Goal: Transaction & Acquisition: Purchase product/service

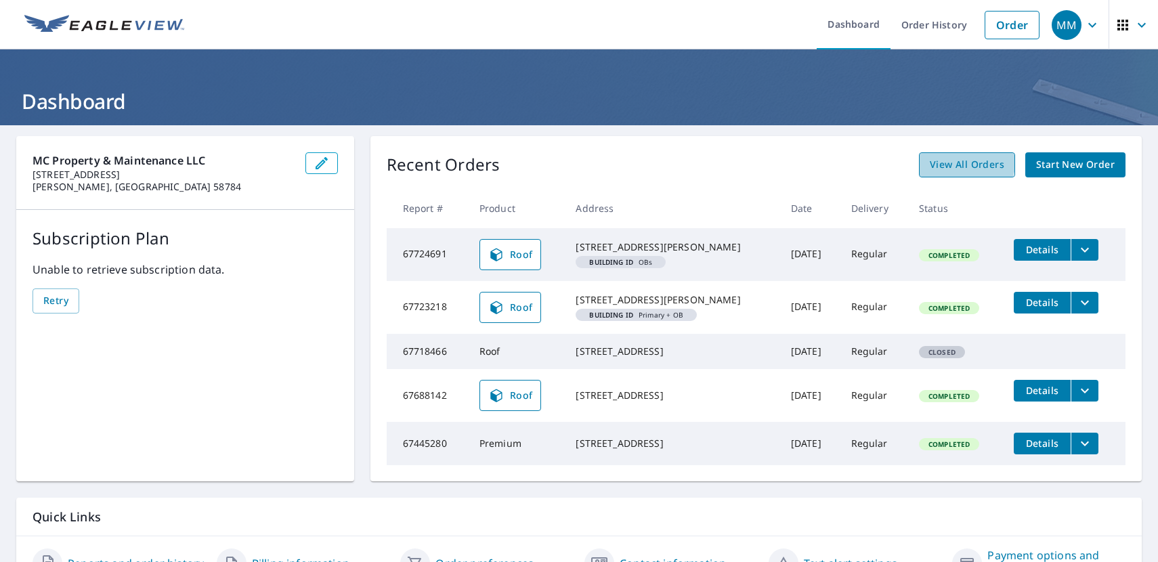
click at [939, 154] on link "View All Orders" at bounding box center [967, 164] width 96 height 25
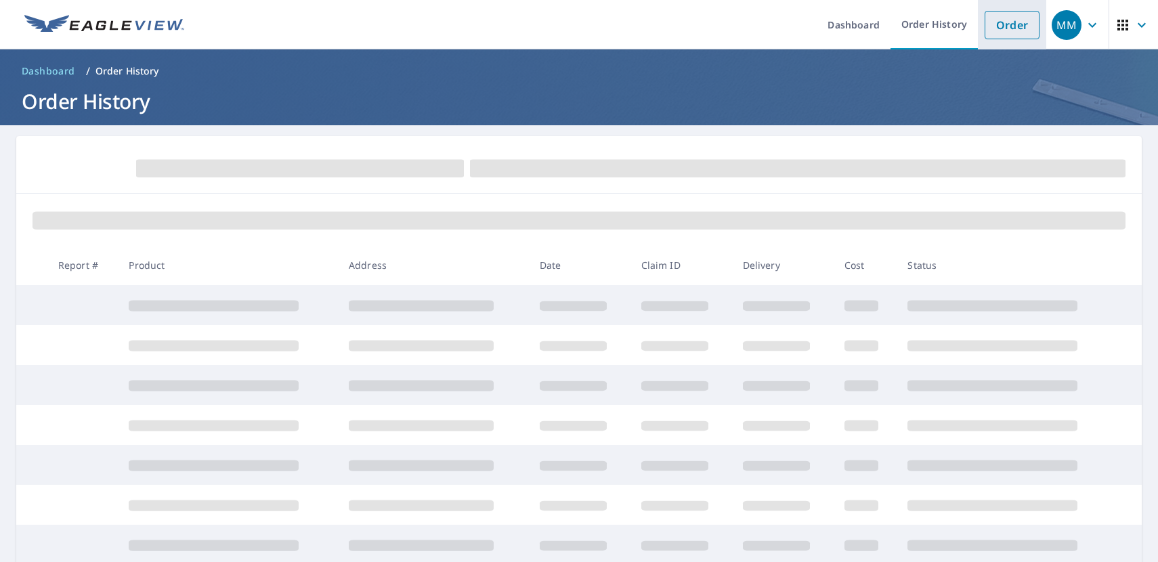
click at [1004, 36] on link "Order" at bounding box center [1012, 25] width 55 height 28
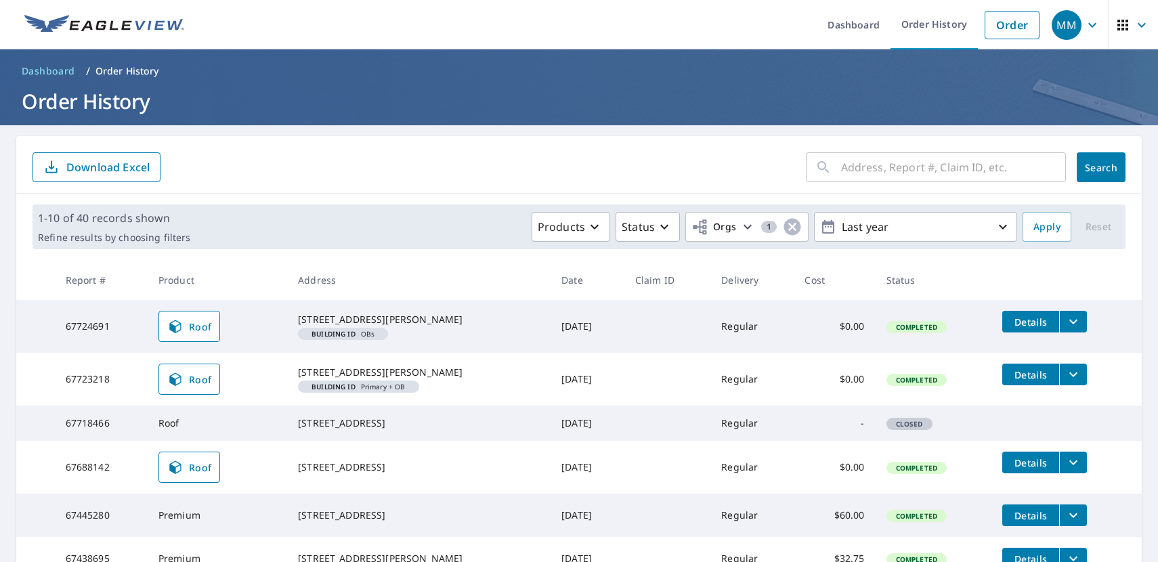
click at [887, 164] on input "text" at bounding box center [953, 167] width 225 height 38
click at [1000, 26] on link "Order" at bounding box center [1012, 25] width 55 height 28
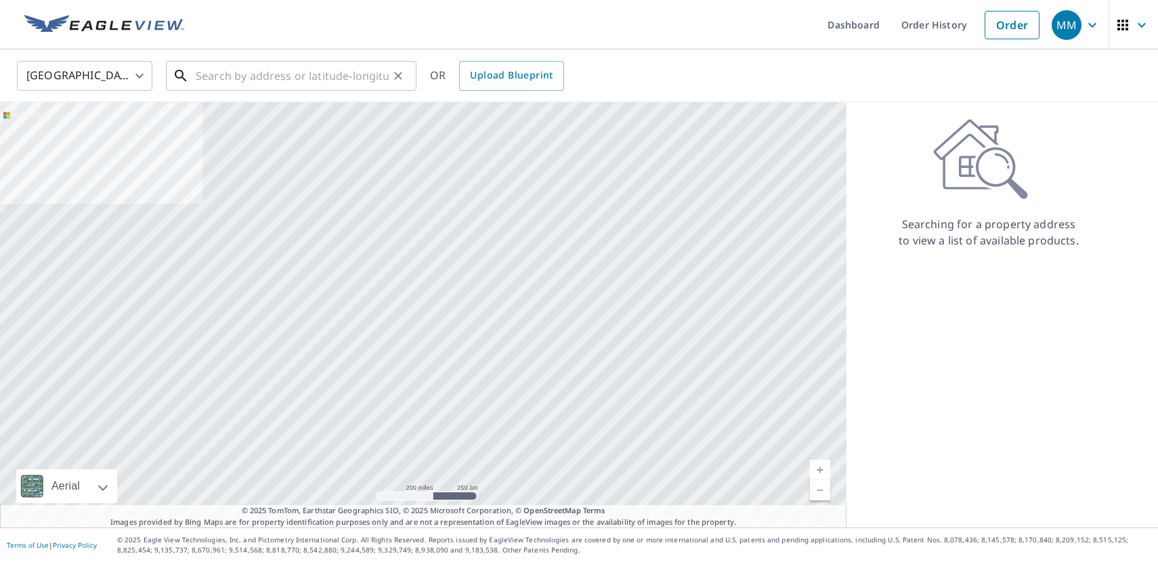
click at [305, 83] on input "text" at bounding box center [292, 76] width 193 height 38
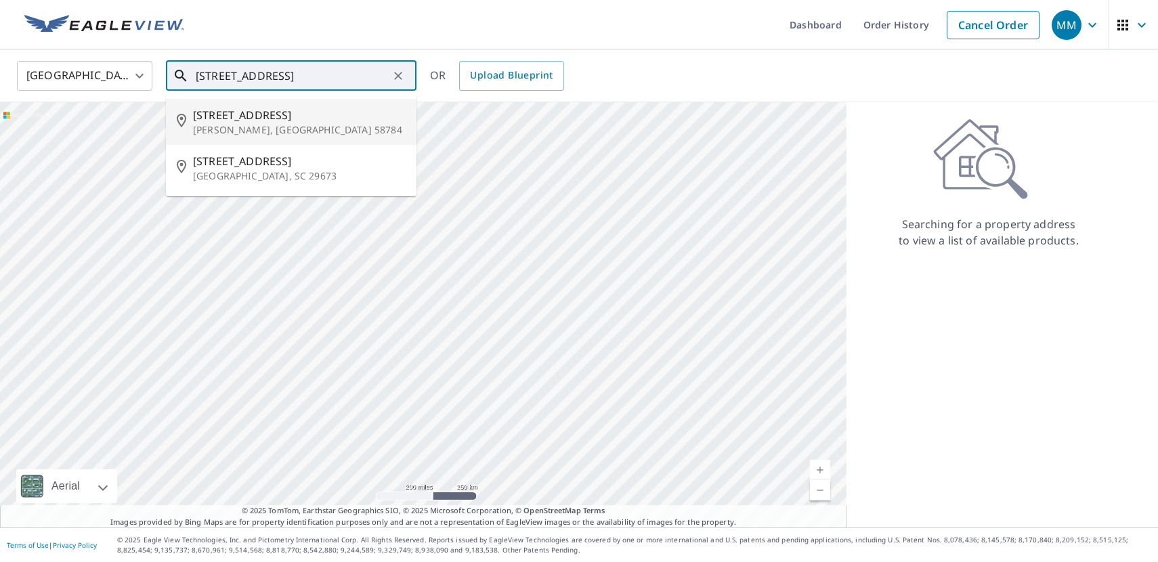
click at [302, 129] on p "[PERSON_NAME], [GEOGRAPHIC_DATA] 58784" at bounding box center [299, 130] width 213 height 14
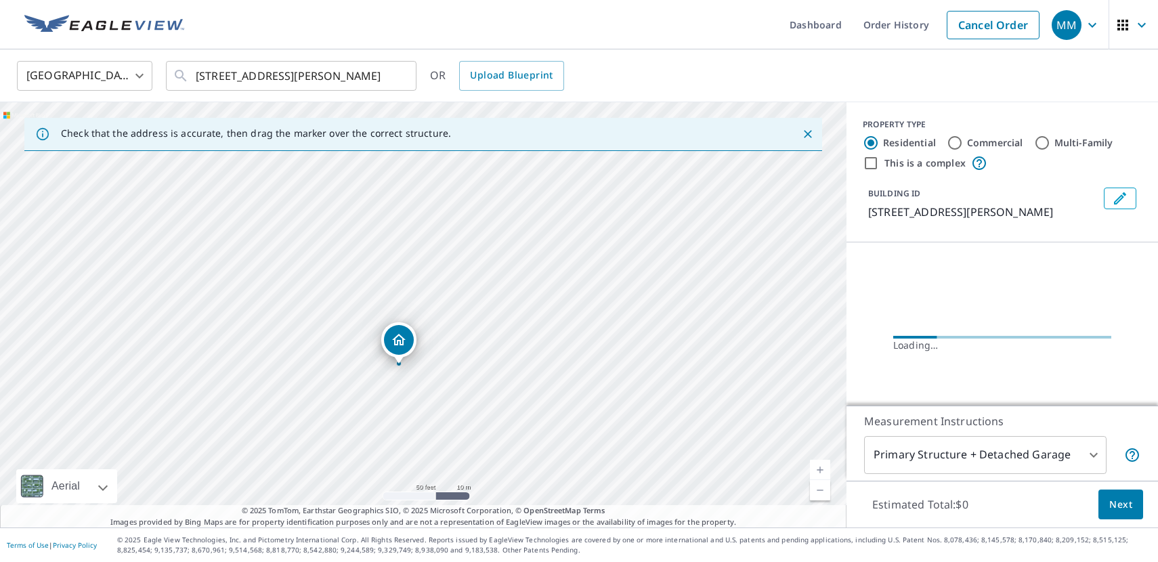
drag, startPoint x: 520, startPoint y: 319, endPoint x: 461, endPoint y: 273, distance: 74.8
click at [461, 273] on div "[STREET_ADDRESS][PERSON_NAME]" at bounding box center [423, 314] width 847 height 425
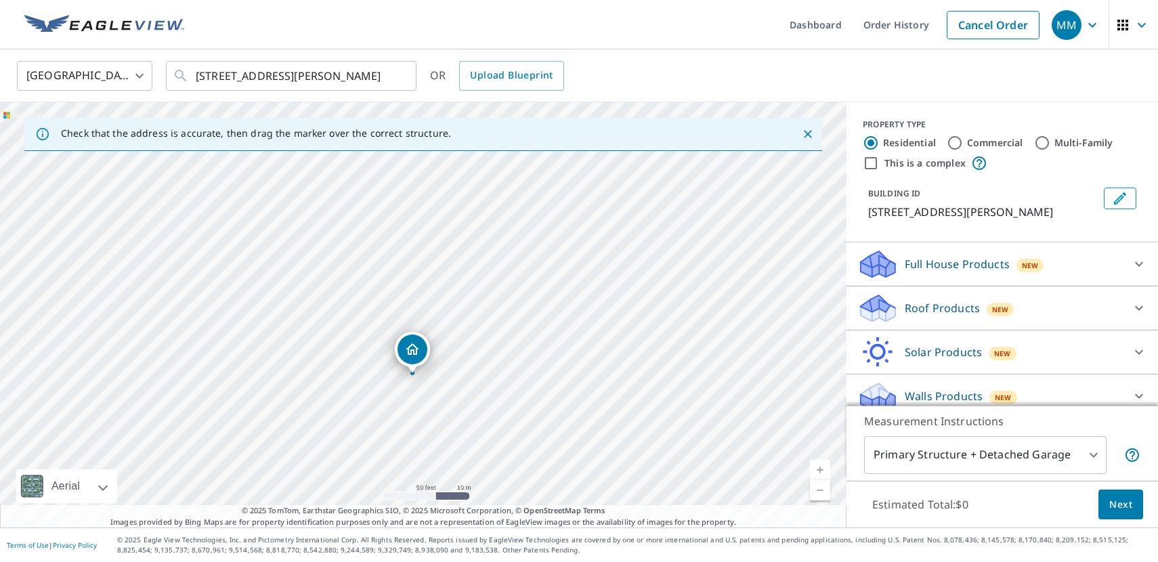
drag, startPoint x: 482, startPoint y: 224, endPoint x: 471, endPoint y: 286, distance: 62.5
click at [471, 286] on div "[STREET_ADDRESS][PERSON_NAME]" at bounding box center [423, 314] width 847 height 425
drag, startPoint x: 509, startPoint y: 261, endPoint x: 505, endPoint y: 340, distance: 79.4
click at [505, 340] on div "[STREET_ADDRESS][PERSON_NAME]" at bounding box center [423, 314] width 847 height 425
click at [347, 77] on input "[STREET_ADDRESS][PERSON_NAME]" at bounding box center [292, 76] width 193 height 38
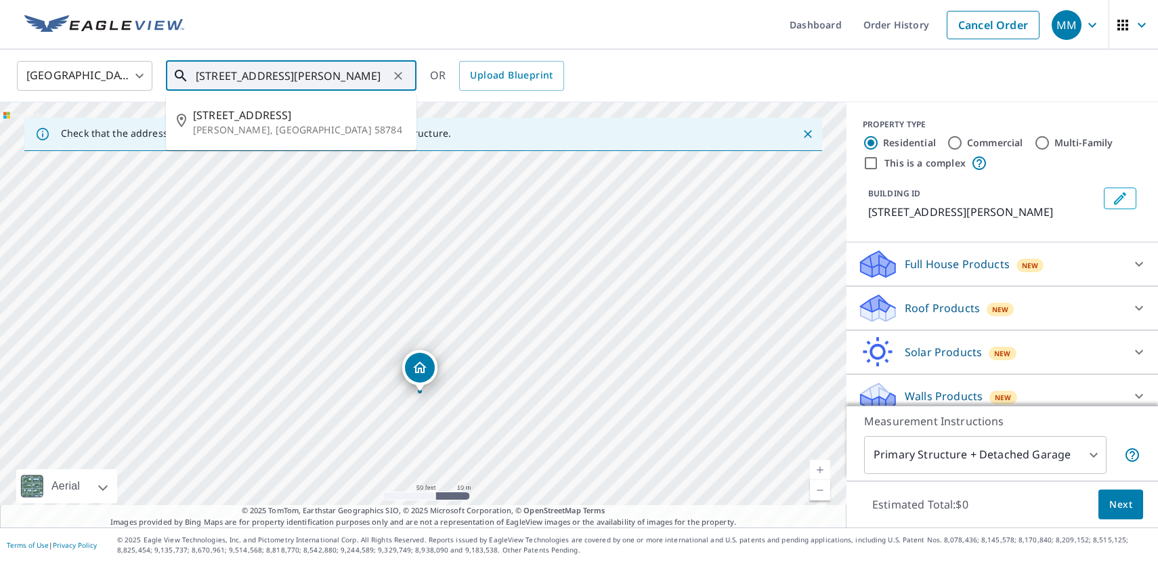
click at [347, 77] on input "[STREET_ADDRESS][PERSON_NAME]" at bounding box center [292, 76] width 193 height 38
type input "5"
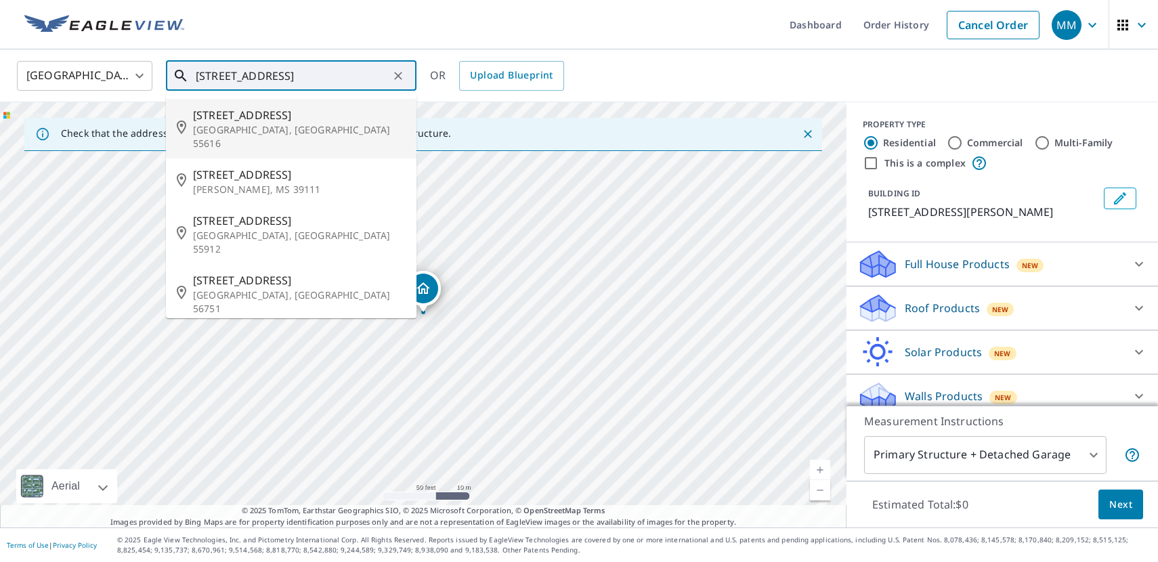
click at [224, 75] on input "[STREET_ADDRESS]" at bounding box center [292, 76] width 193 height 38
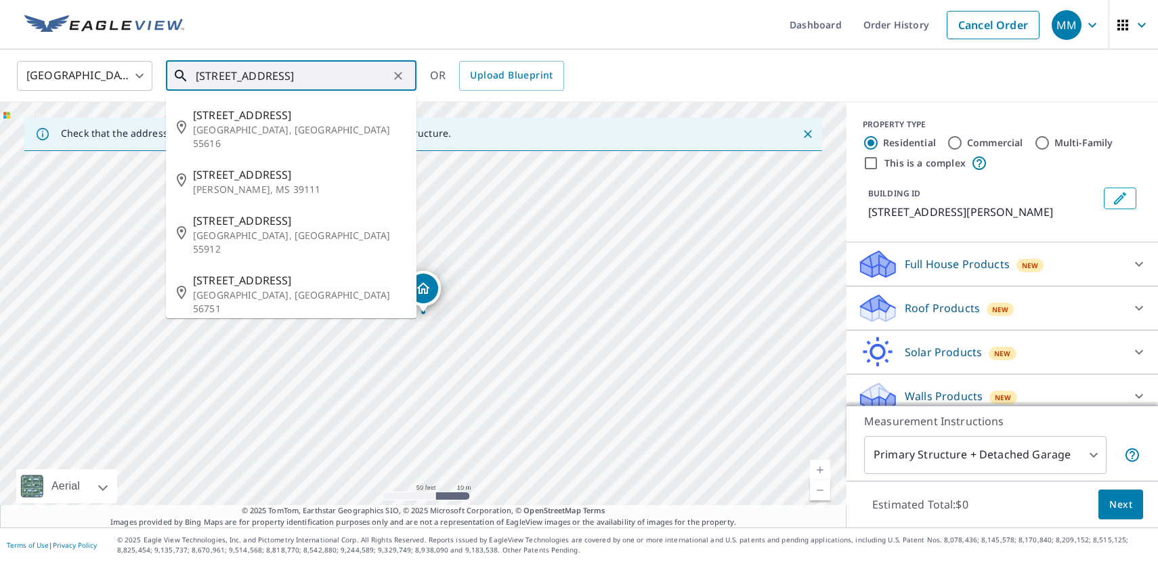
click at [291, 76] on input "[STREET_ADDRESS]" at bounding box center [292, 76] width 193 height 38
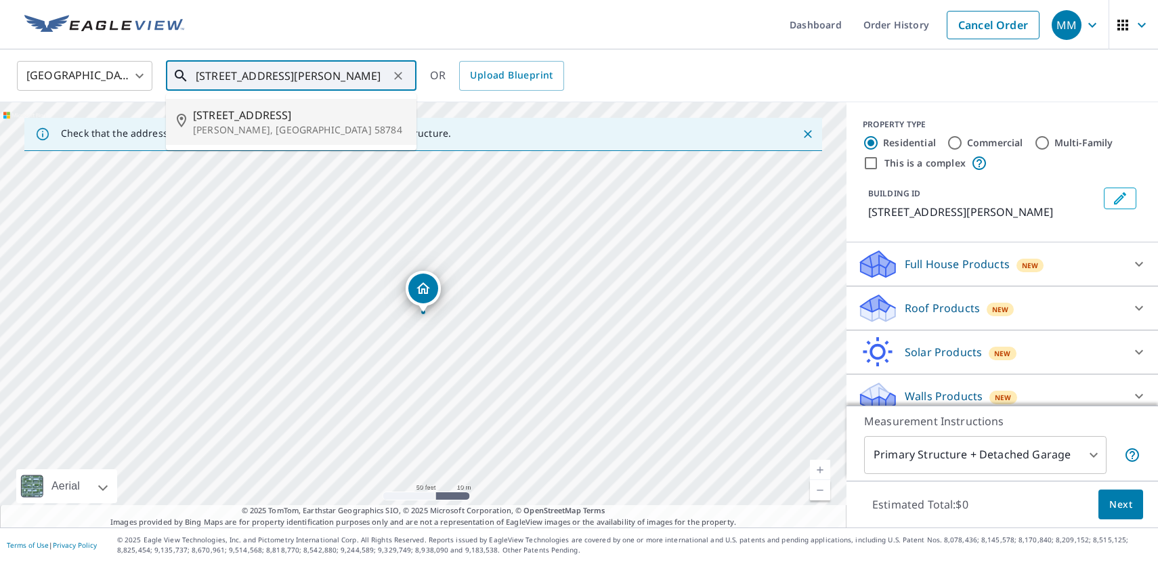
click at [270, 123] on p "[PERSON_NAME], [GEOGRAPHIC_DATA] 58784" at bounding box center [299, 130] width 213 height 14
type input "[STREET_ADDRESS][PERSON_NAME]"
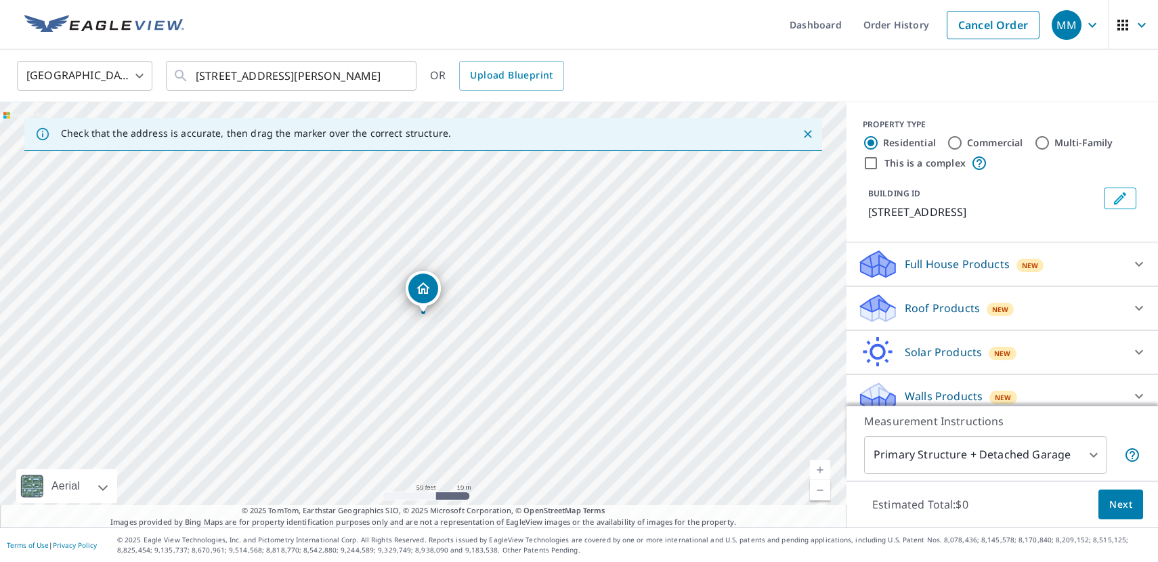
click at [992, 316] on div "New" at bounding box center [1001, 310] width 28 height 14
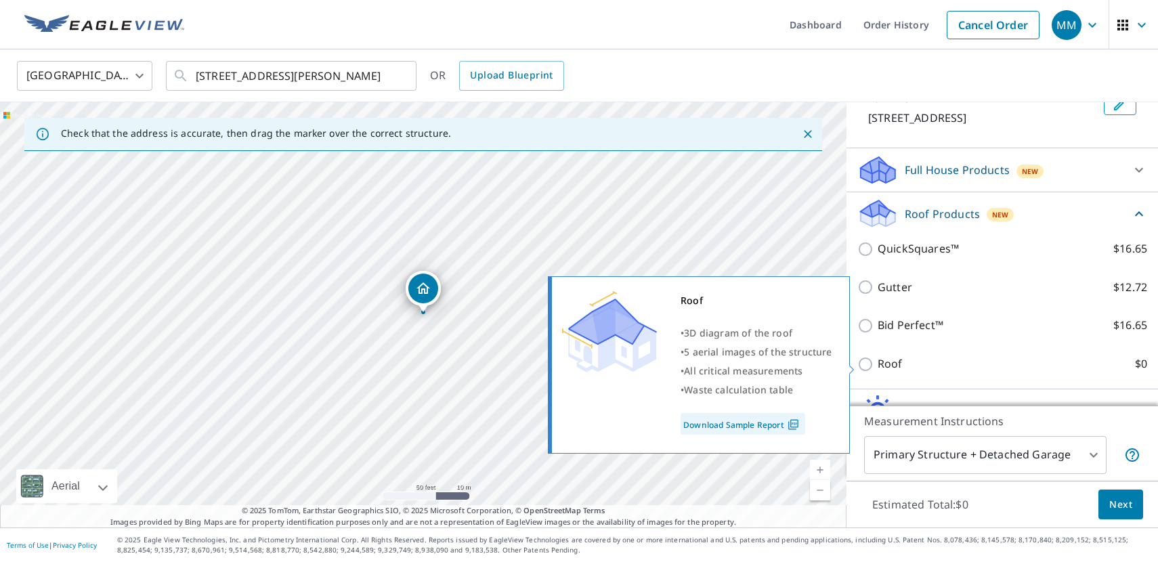
click at [943, 367] on label "Roof $0" at bounding box center [1013, 364] width 270 height 17
click at [878, 367] on input "Roof $0" at bounding box center [868, 364] width 20 height 16
checkbox input "true"
type input "3"
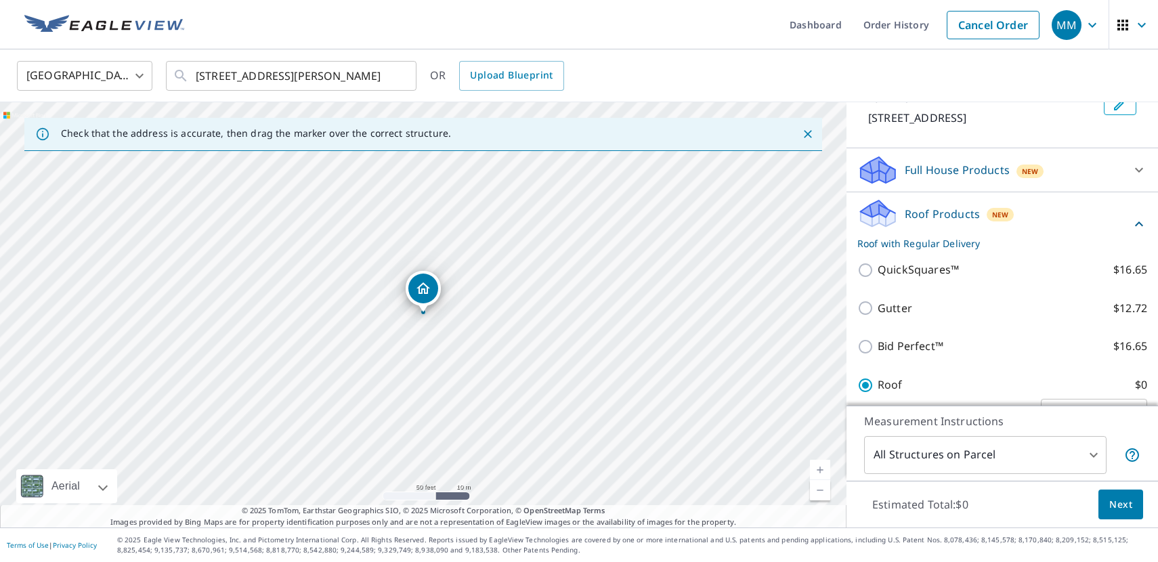
click at [1006, 467] on body "MM MM Dashboard Order History Cancel Order MM [GEOGRAPHIC_DATA] [GEOGRAPHIC_DAT…" at bounding box center [579, 281] width 1158 height 562
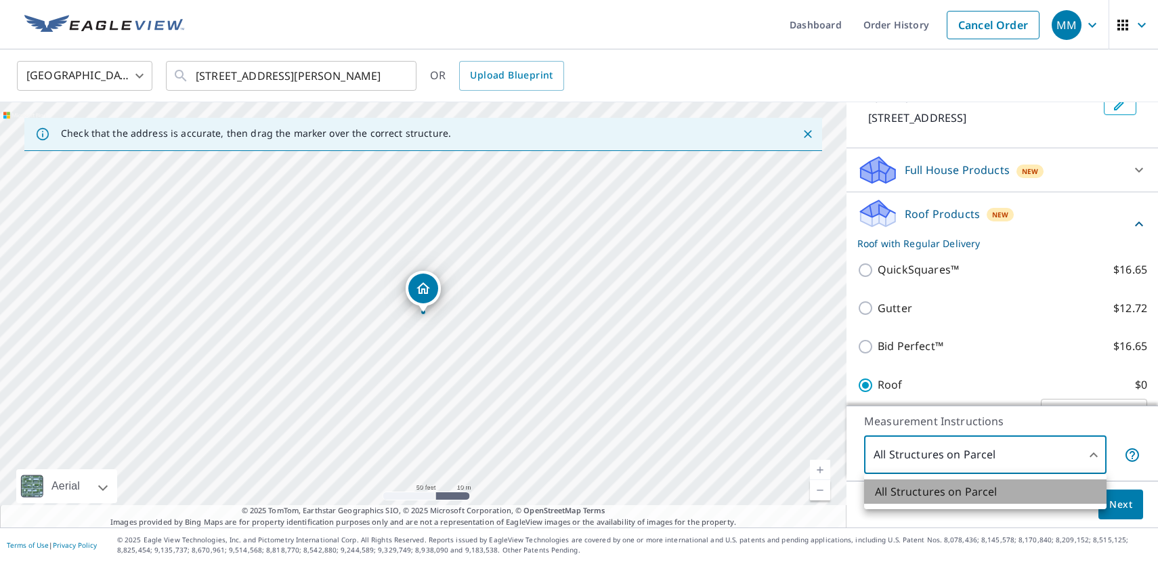
click at [1002, 480] on li "All Structures on Parcel" at bounding box center [985, 492] width 243 height 24
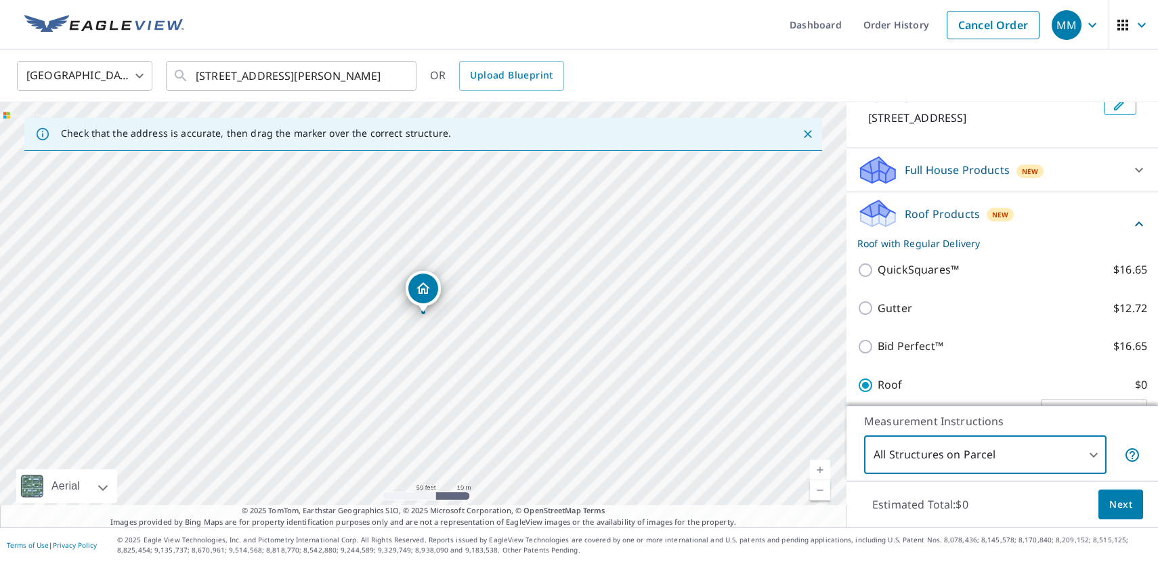
click at [1143, 508] on div "Estimated Total: $0 Next" at bounding box center [1003, 504] width 312 height 47
click at [1137, 509] on button "Next" at bounding box center [1121, 505] width 45 height 30
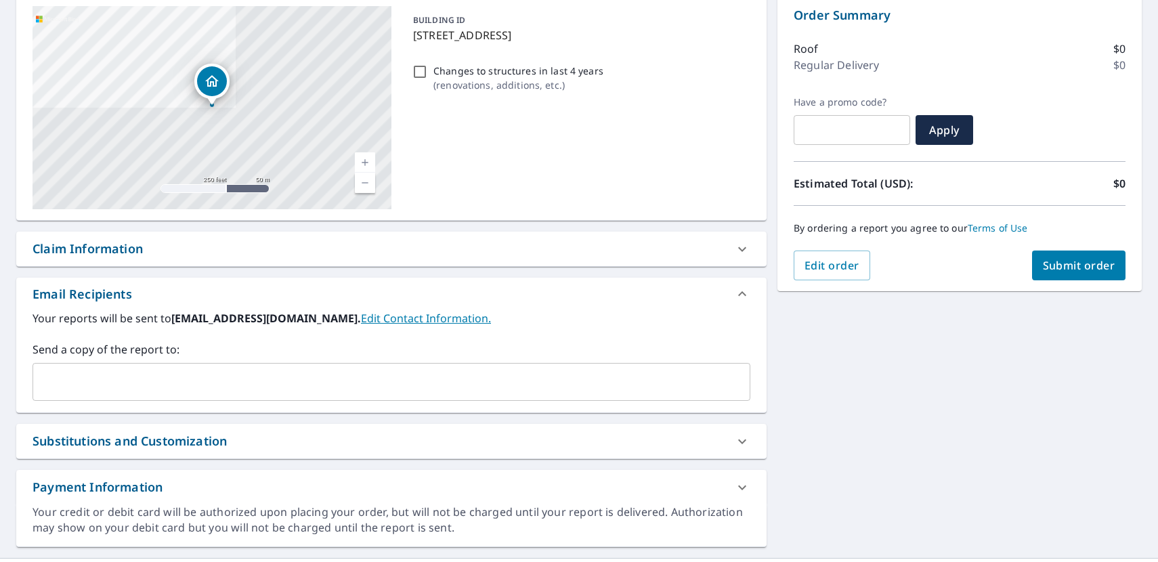
scroll to position [171, 0]
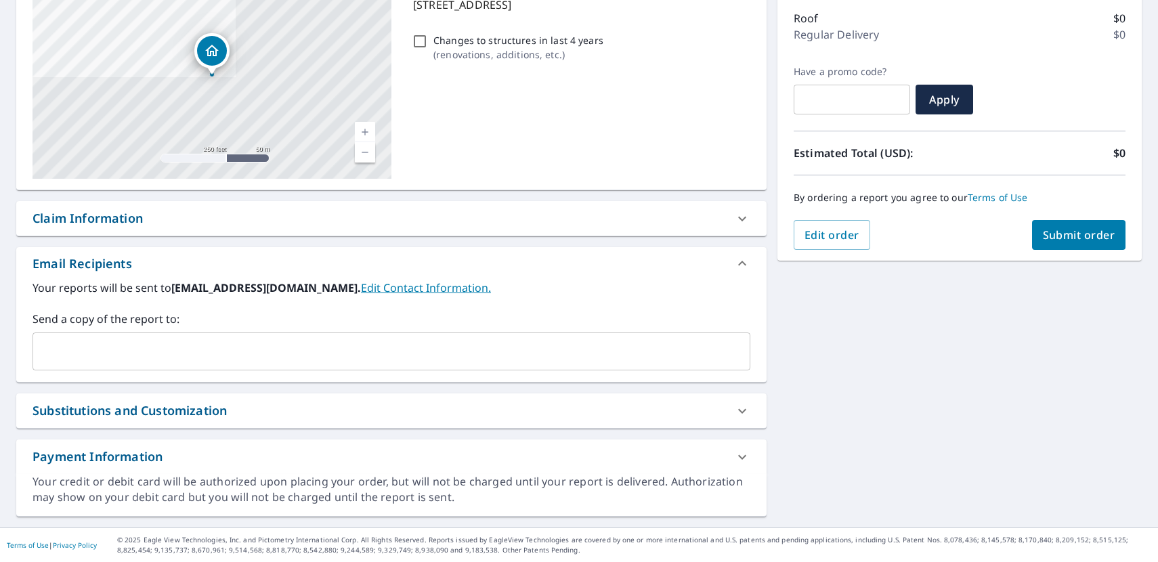
click at [1085, 245] on button "Submit order" at bounding box center [1079, 235] width 94 height 30
checkbox input "true"
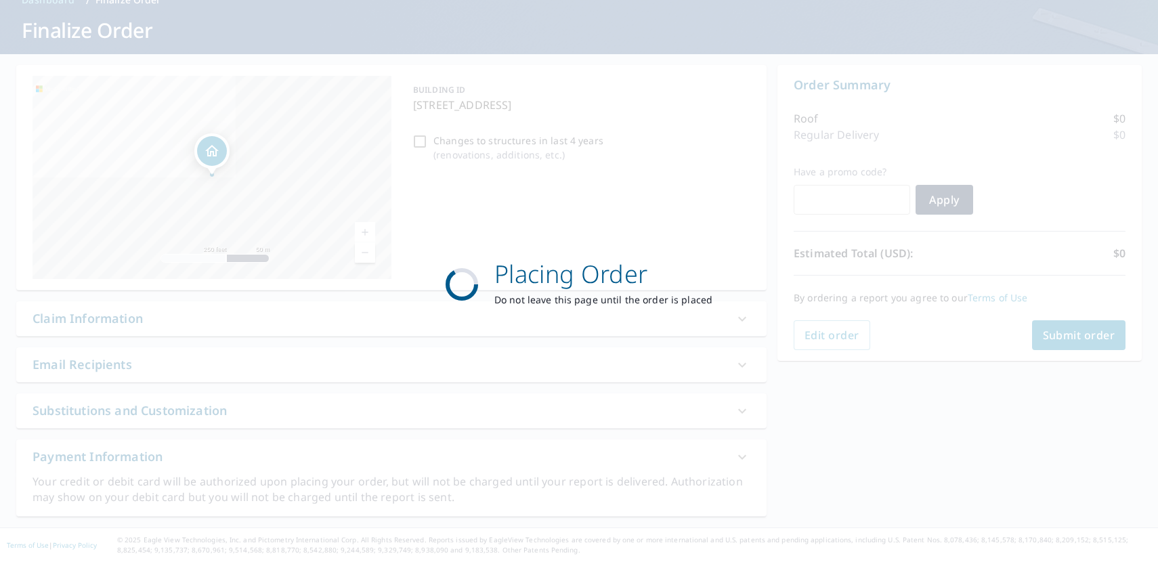
scroll to position [71, 0]
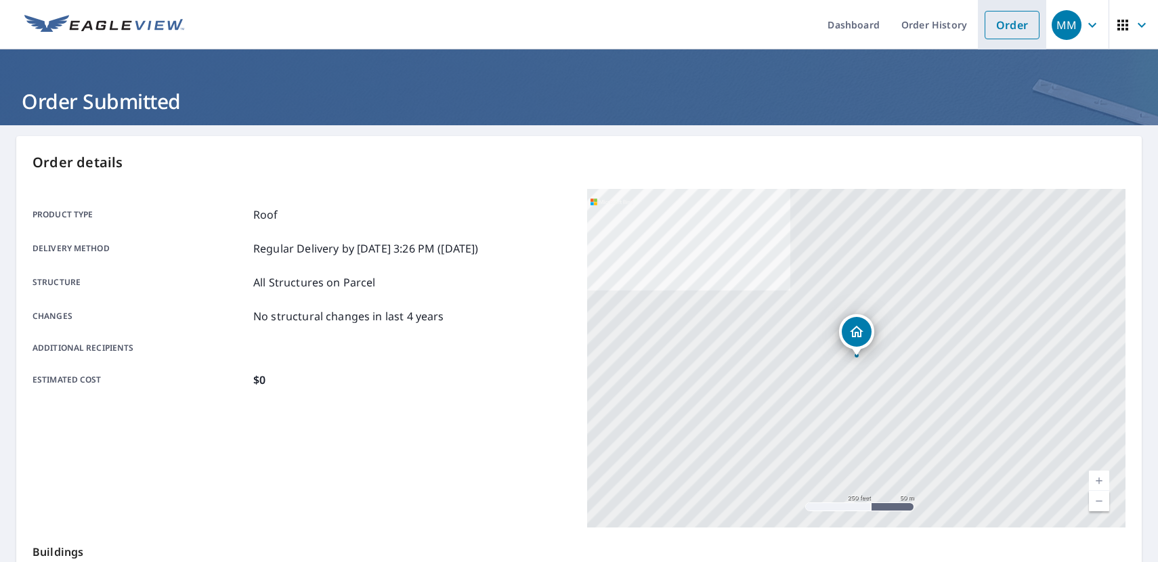
click at [1013, 39] on li "Order" at bounding box center [1012, 24] width 68 height 49
click at [1016, 23] on link "Order" at bounding box center [1012, 25] width 55 height 28
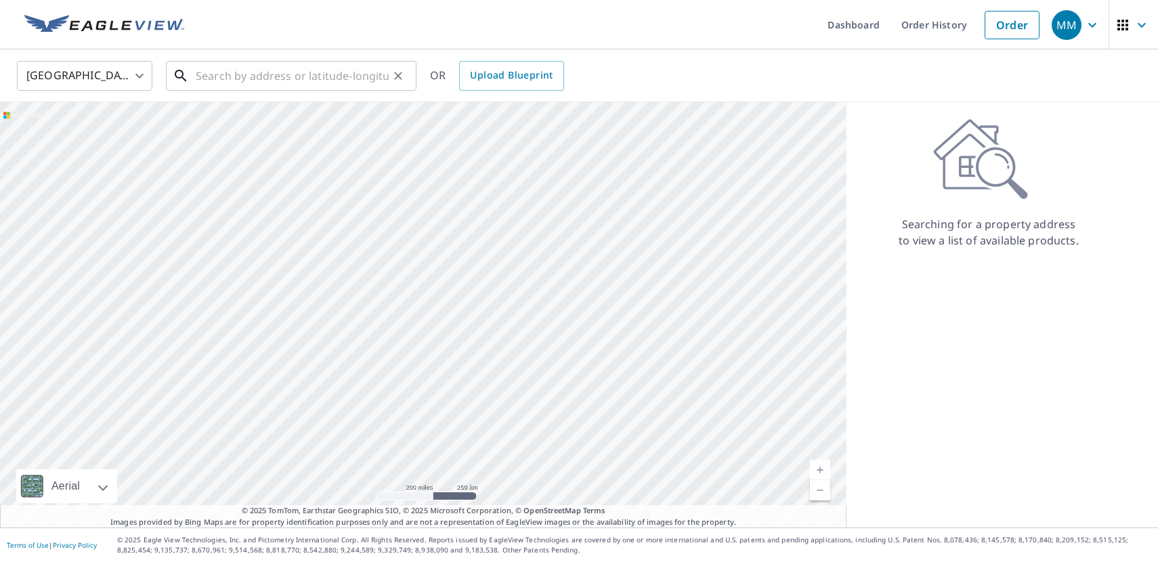
click at [337, 68] on input "text" at bounding box center [292, 76] width 193 height 38
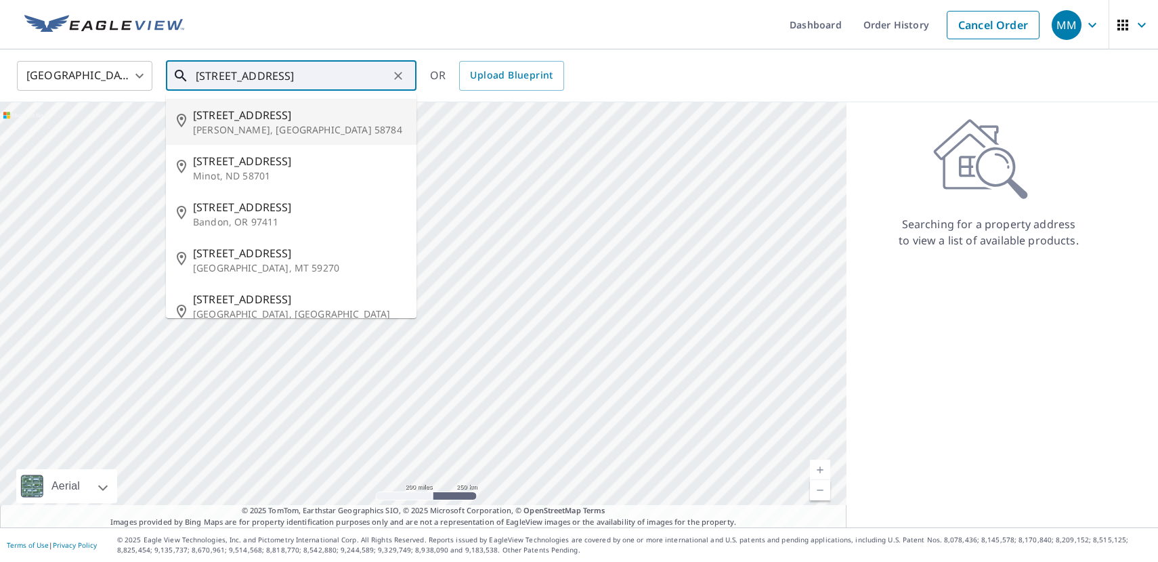
click at [346, 119] on span "[STREET_ADDRESS]" at bounding box center [299, 115] width 213 height 16
type input "[STREET_ADDRESS][PERSON_NAME]"
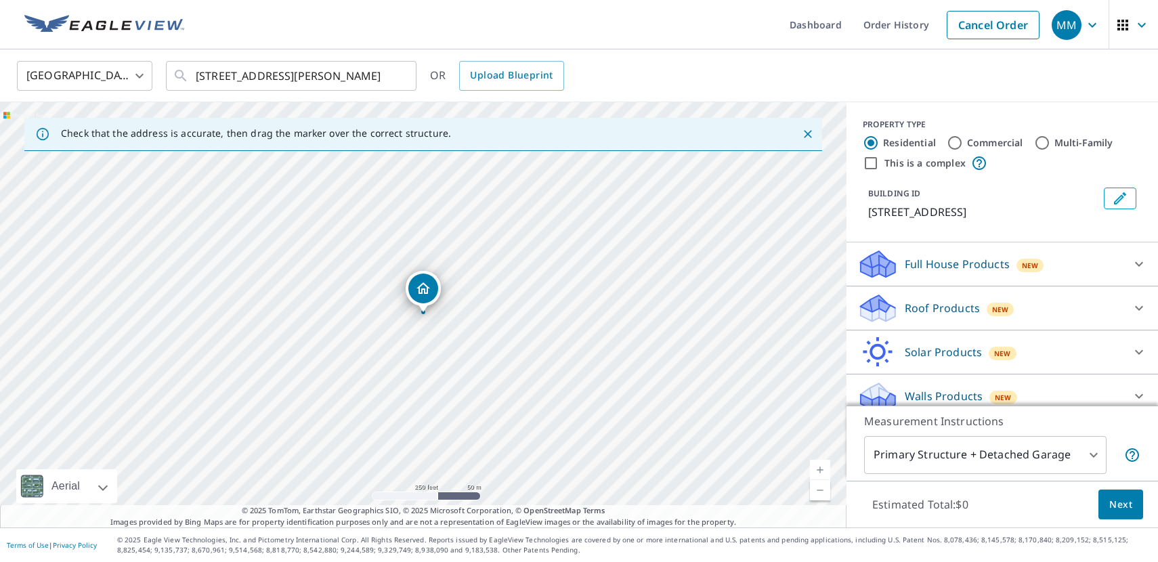
click at [1046, 321] on div "Roof Products New" at bounding box center [991, 309] width 266 height 32
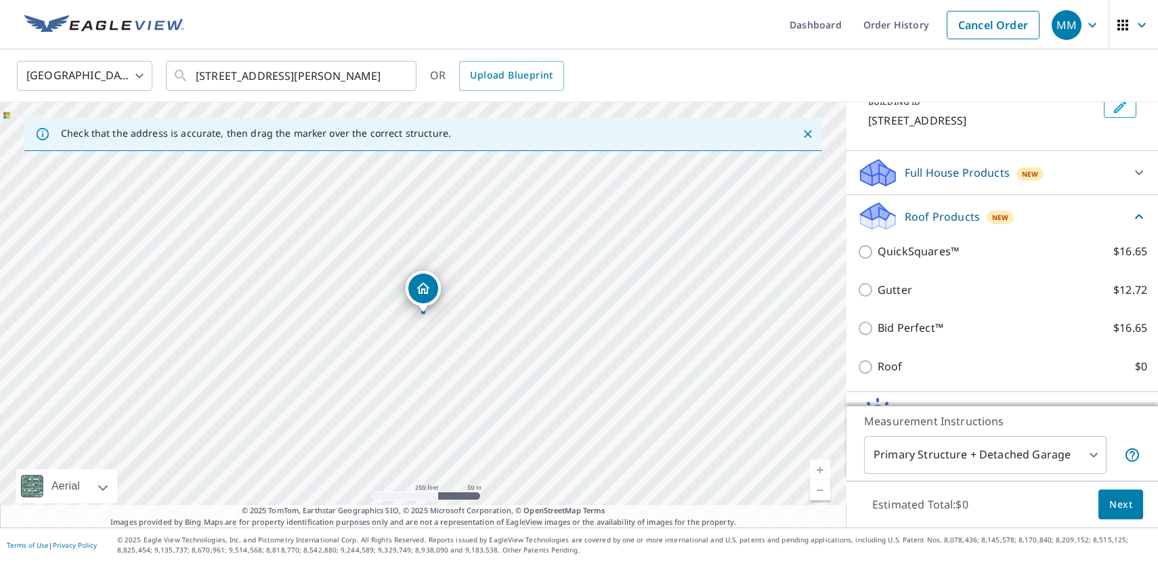
click at [1024, 363] on label "Roof $0" at bounding box center [1013, 366] width 270 height 17
click at [878, 363] on input "Roof $0" at bounding box center [868, 367] width 20 height 16
checkbox input "true"
type input "3"
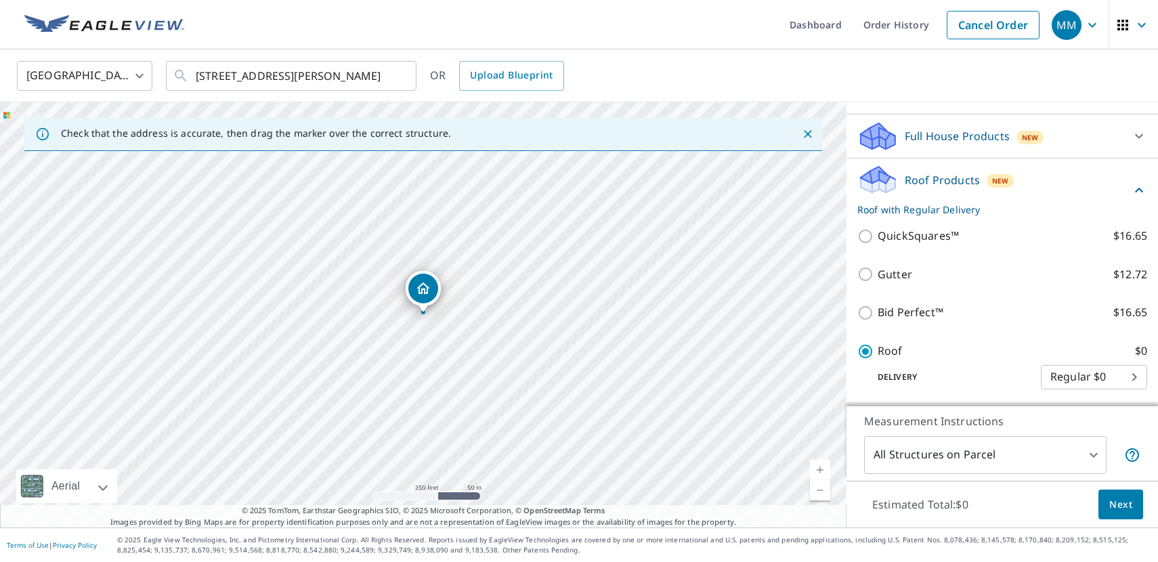
scroll to position [55, 0]
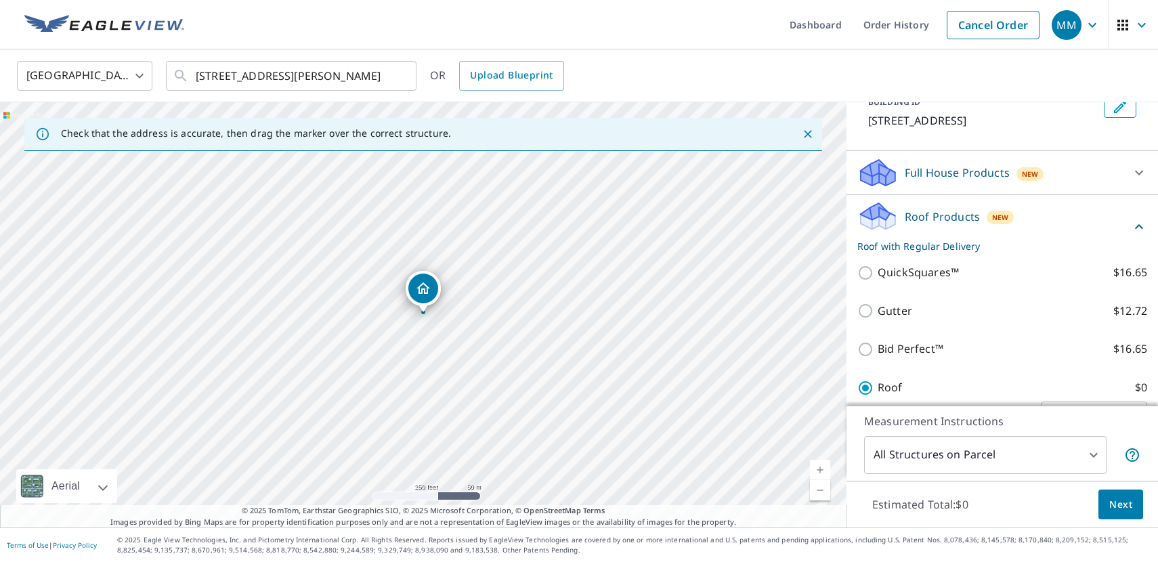
click at [1114, 499] on span "Next" at bounding box center [1121, 505] width 23 height 17
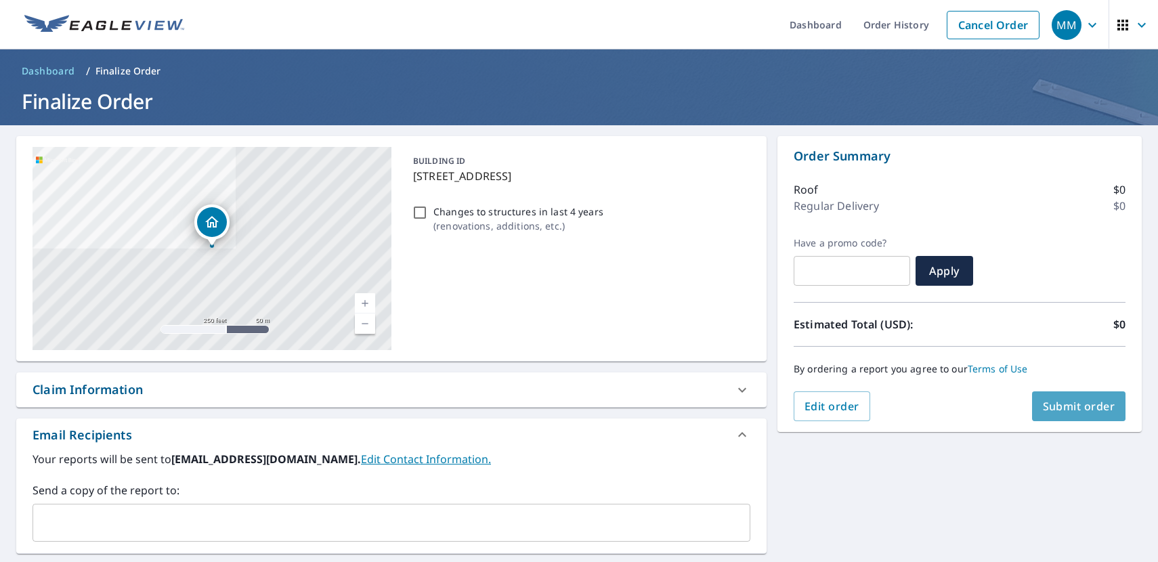
click at [1111, 417] on button "Submit order" at bounding box center [1079, 407] width 94 height 30
checkbox input "true"
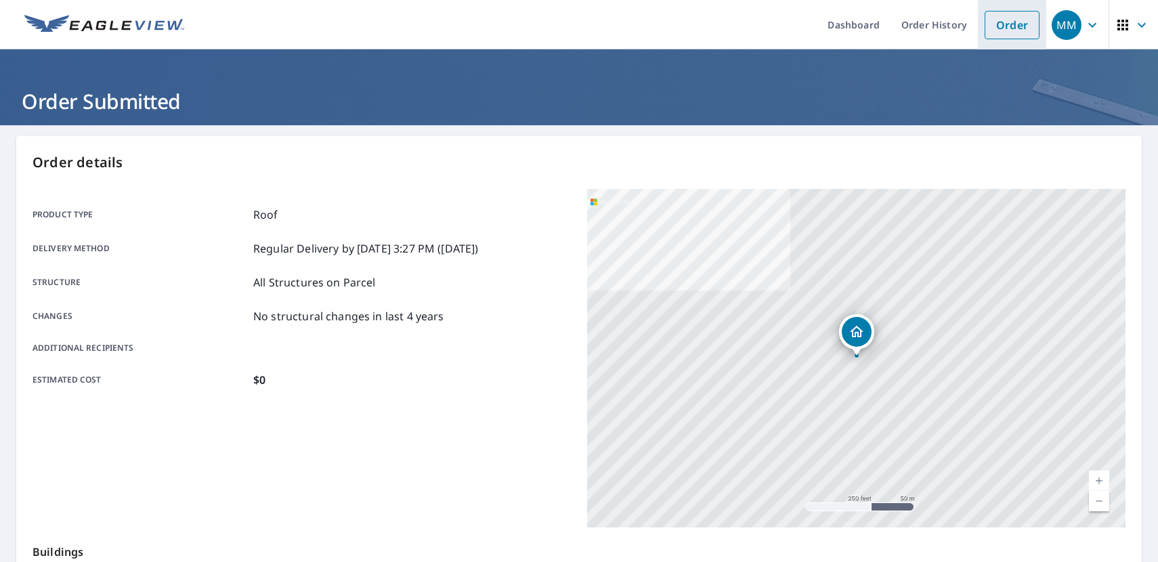
click at [1007, 26] on link "Order" at bounding box center [1012, 25] width 55 height 28
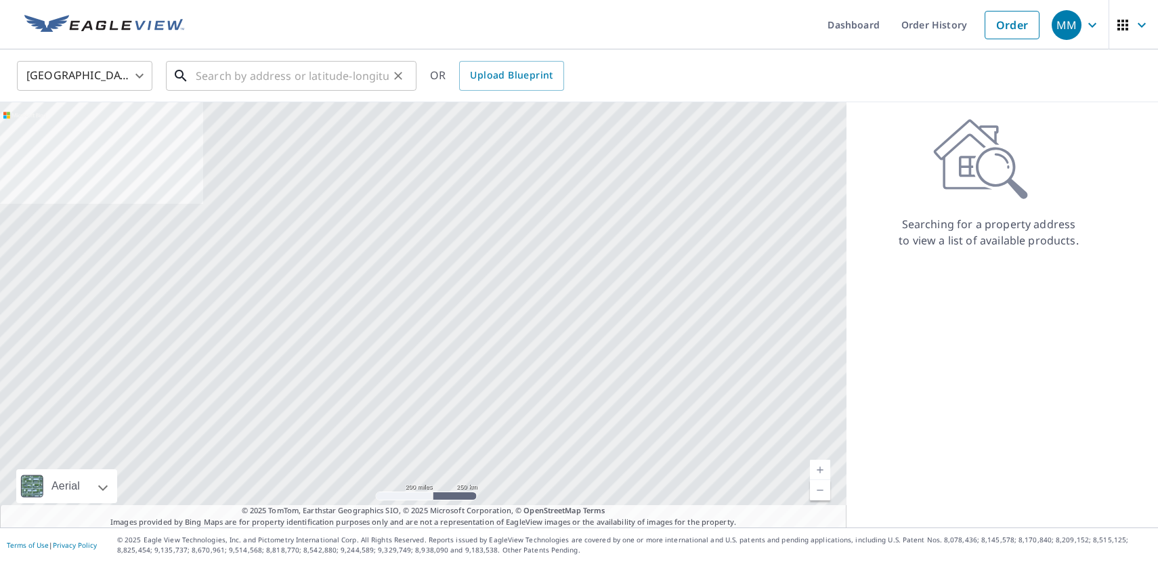
click at [362, 74] on input "text" at bounding box center [292, 76] width 193 height 38
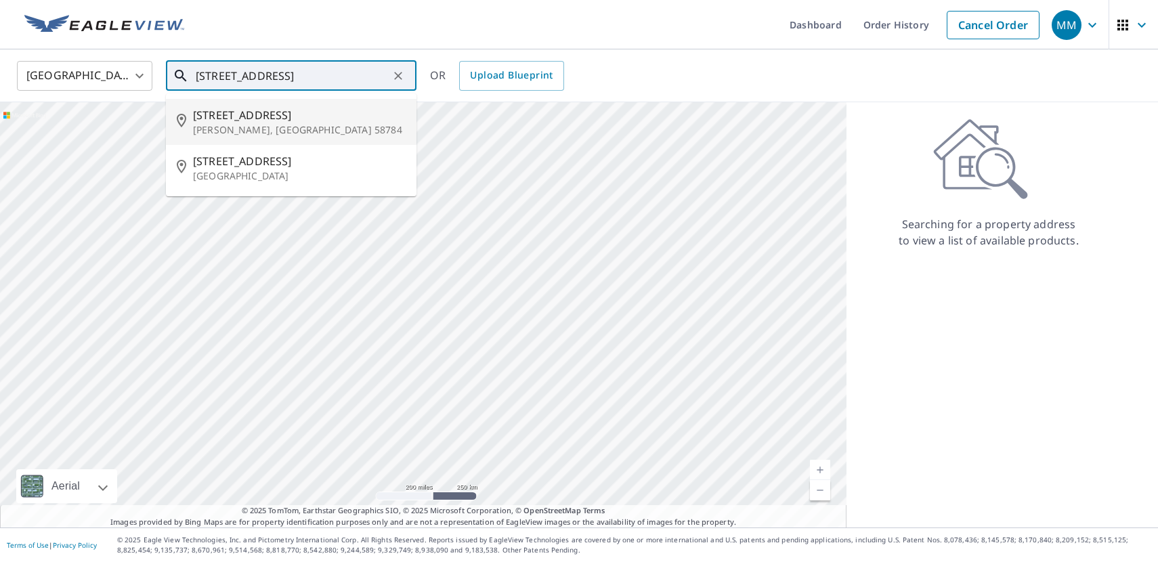
click at [263, 109] on span "[STREET_ADDRESS]" at bounding box center [299, 115] width 213 height 16
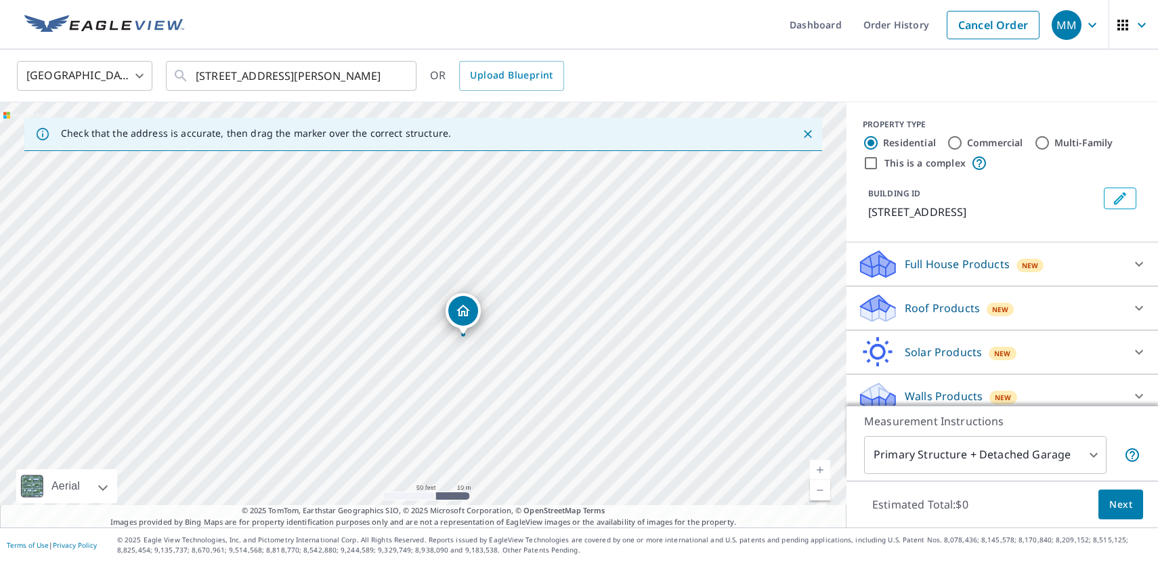
drag, startPoint x: 386, startPoint y: 324, endPoint x: 466, endPoint y: 306, distance: 82.0
click at [234, 82] on input "[STREET_ADDRESS][PERSON_NAME]" at bounding box center [292, 76] width 193 height 38
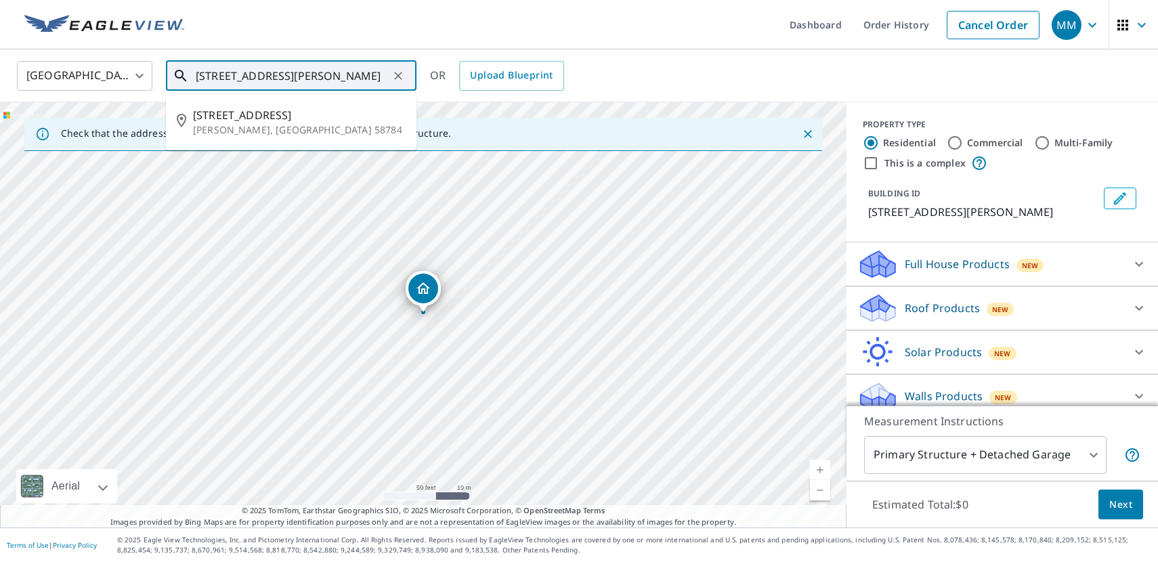
click at [234, 82] on input "[STREET_ADDRESS][PERSON_NAME]" at bounding box center [292, 76] width 193 height 38
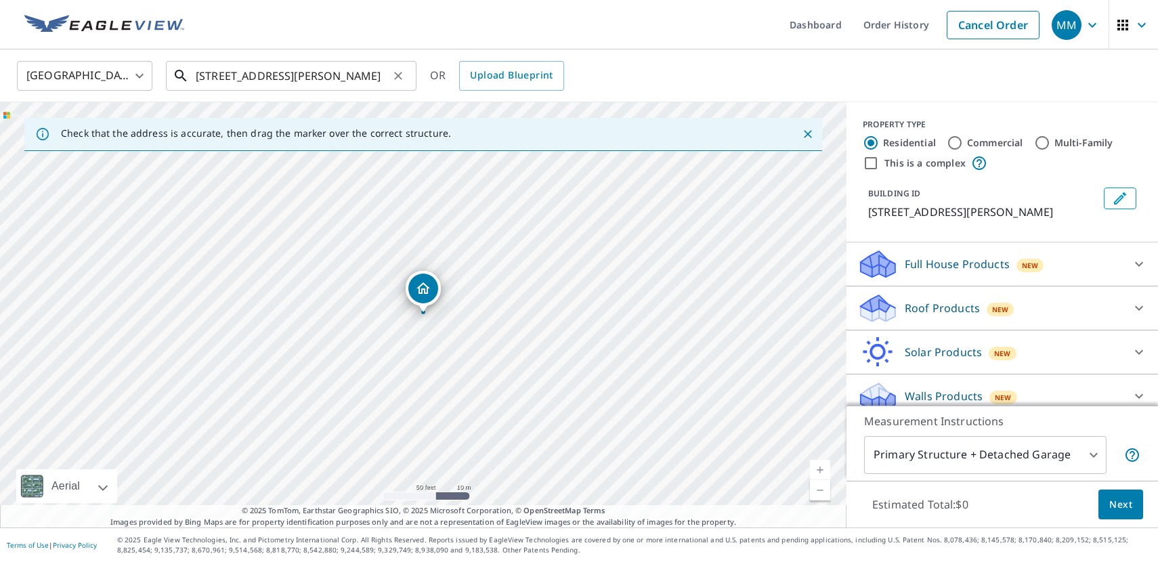
click at [342, 68] on input "[STREET_ADDRESS][PERSON_NAME]" at bounding box center [292, 76] width 193 height 38
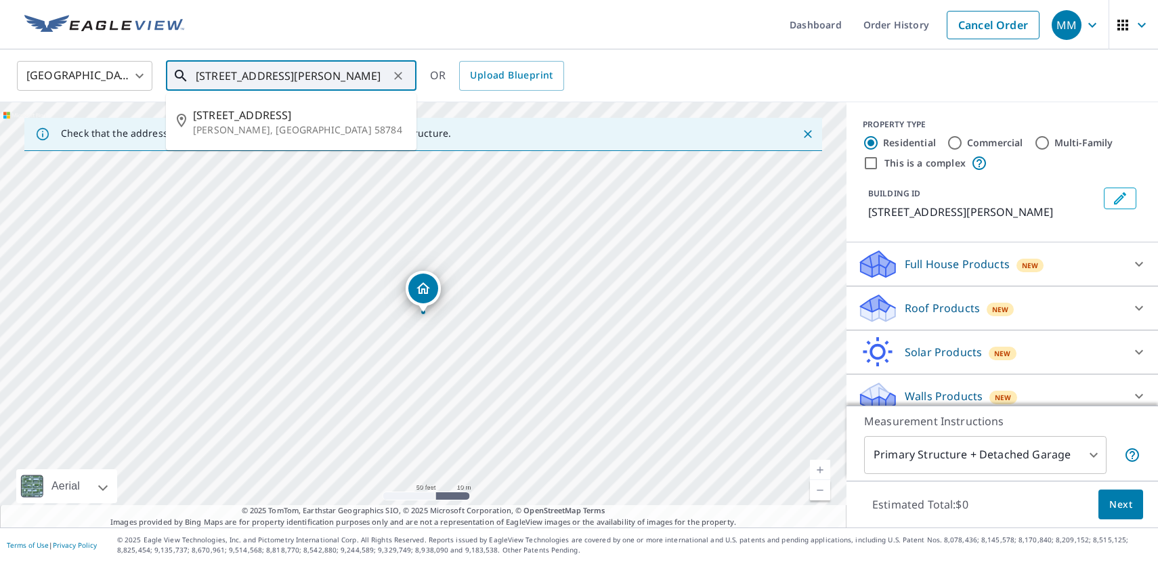
click at [342, 68] on input "[STREET_ADDRESS][PERSON_NAME]" at bounding box center [292, 76] width 193 height 38
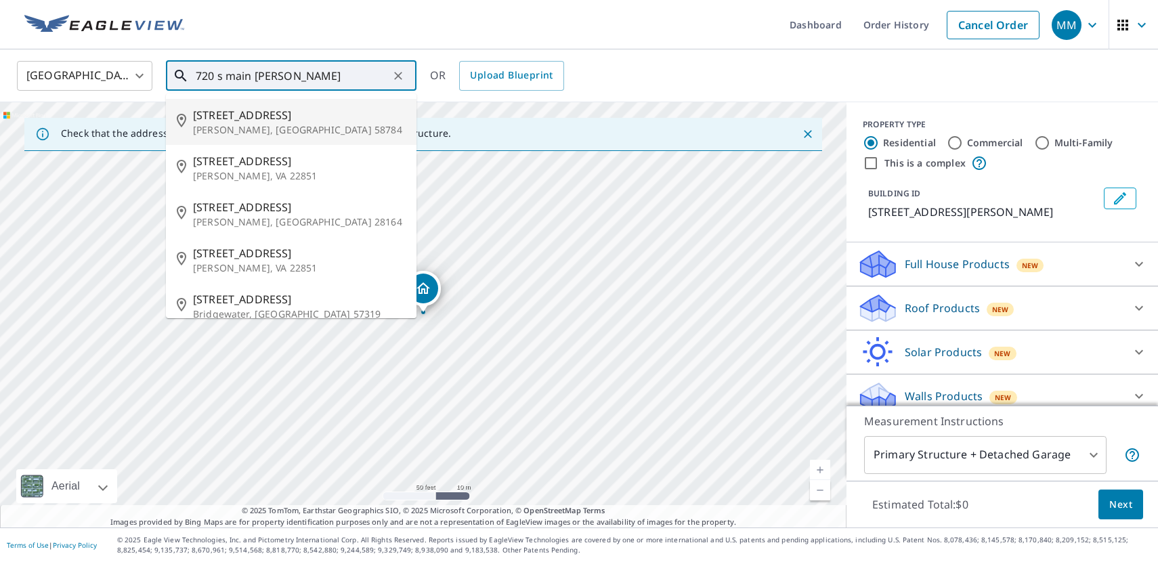
click at [285, 138] on li "[STREET_ADDRESS][PERSON_NAME]" at bounding box center [291, 122] width 251 height 46
type input "[STREET_ADDRESS][PERSON_NAME]"
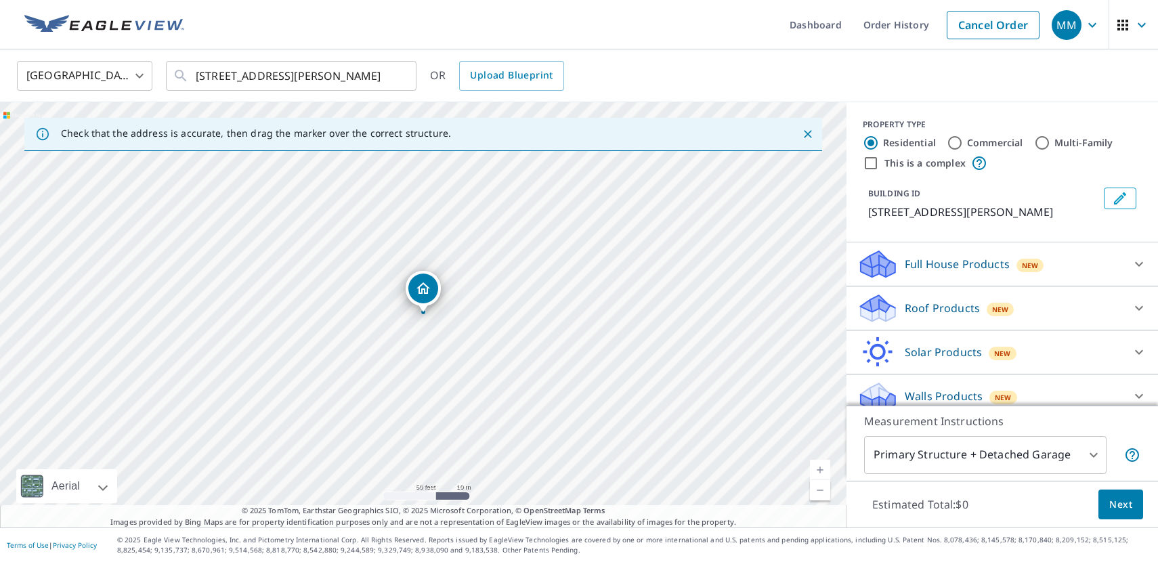
click at [1068, 314] on div "Roof Products New" at bounding box center [991, 309] width 266 height 32
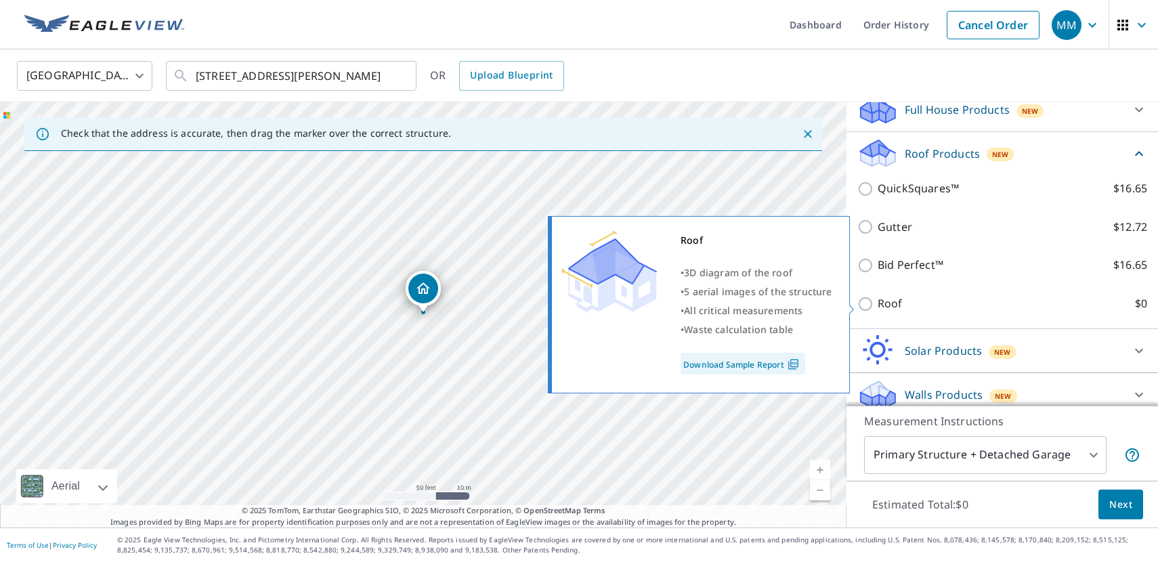
click at [1026, 312] on label "Roof $0" at bounding box center [1013, 303] width 270 height 17
click at [878, 312] on input "Roof $0" at bounding box center [868, 304] width 20 height 16
checkbox input "true"
type input "3"
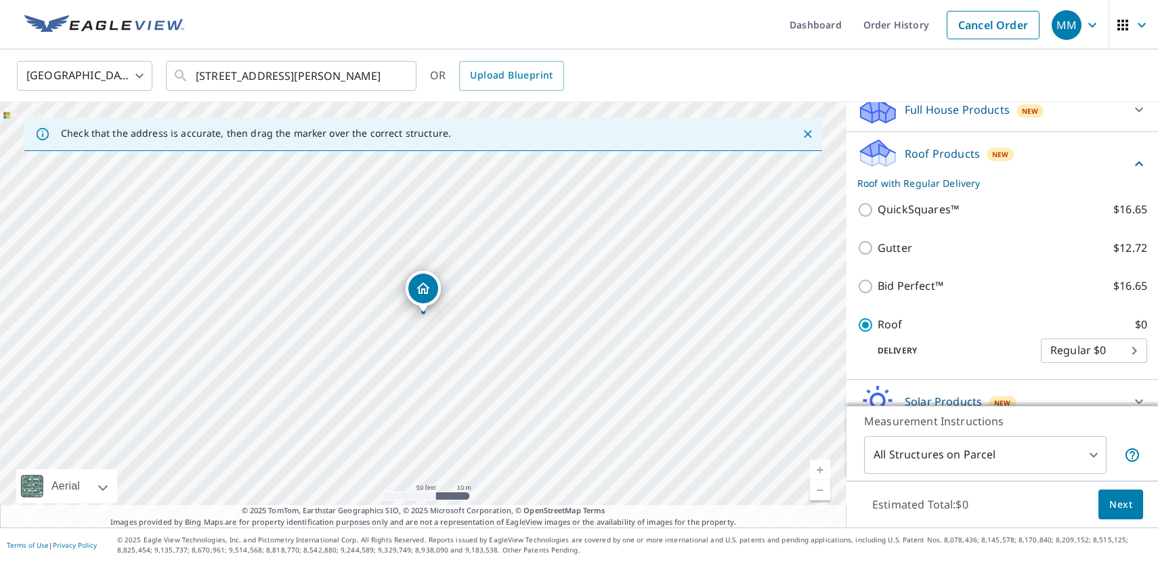
click at [1108, 503] on button "Next" at bounding box center [1121, 505] width 45 height 30
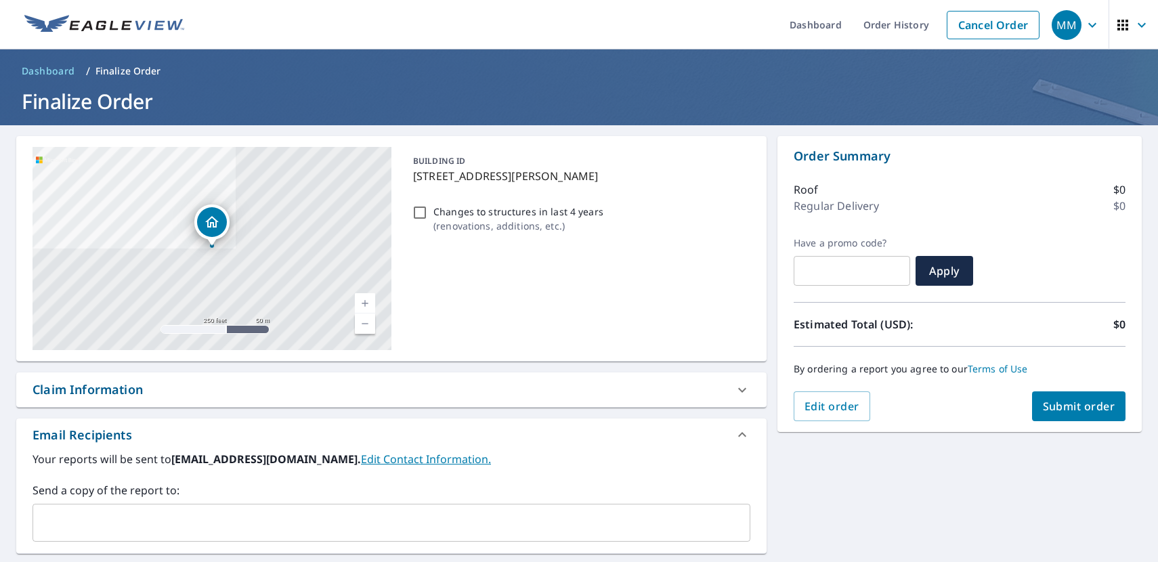
click at [1070, 410] on span "Submit order" at bounding box center [1079, 406] width 72 height 15
checkbox input "true"
